Goal: Task Accomplishment & Management: Use online tool/utility

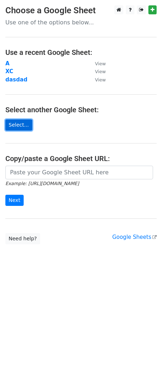
click at [19, 122] on link "Select..." at bounding box center [18, 124] width 27 height 11
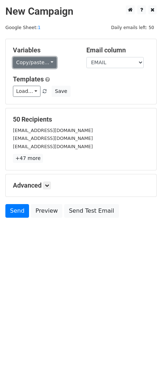
click at [46, 62] on link "Copy/paste..." at bounding box center [35, 62] width 44 height 11
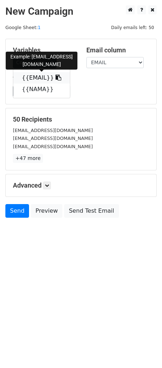
click at [54, 74] on span at bounding box center [58, 77] width 8 height 7
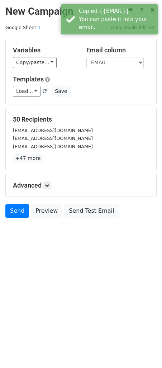
click at [51, 74] on div "Variables Copy/paste... {{EMAIL}} {{NAMA}} Email column EMAIL NAMA Templates Lo…" at bounding box center [81, 71] width 151 height 65
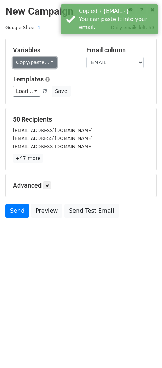
click at [47, 64] on link "Copy/paste..." at bounding box center [35, 62] width 44 height 11
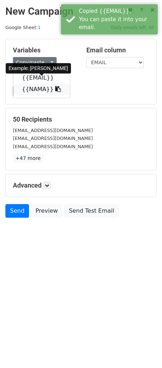
click at [55, 89] on icon at bounding box center [58, 89] width 6 height 6
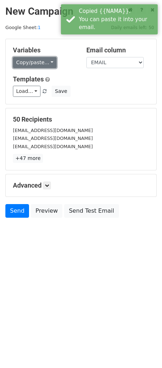
click at [50, 60] on link "Copy/paste..." at bounding box center [35, 62] width 44 height 11
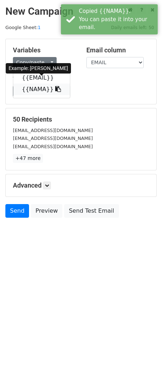
click at [55, 88] on icon at bounding box center [58, 89] width 6 height 6
